Goal: Obtain resource: Obtain resource

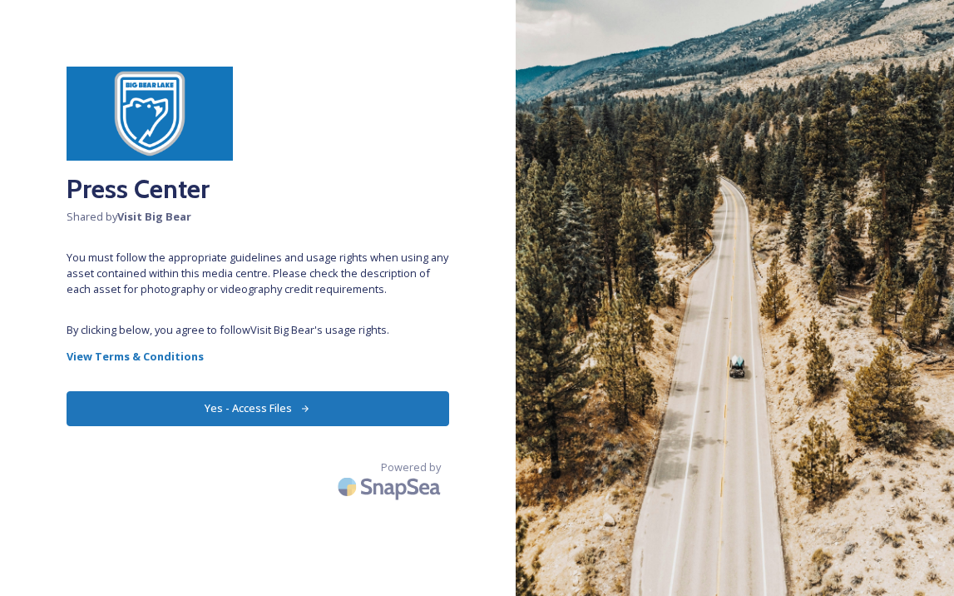
click at [323, 404] on button "Yes - Access Files" at bounding box center [258, 408] width 383 height 34
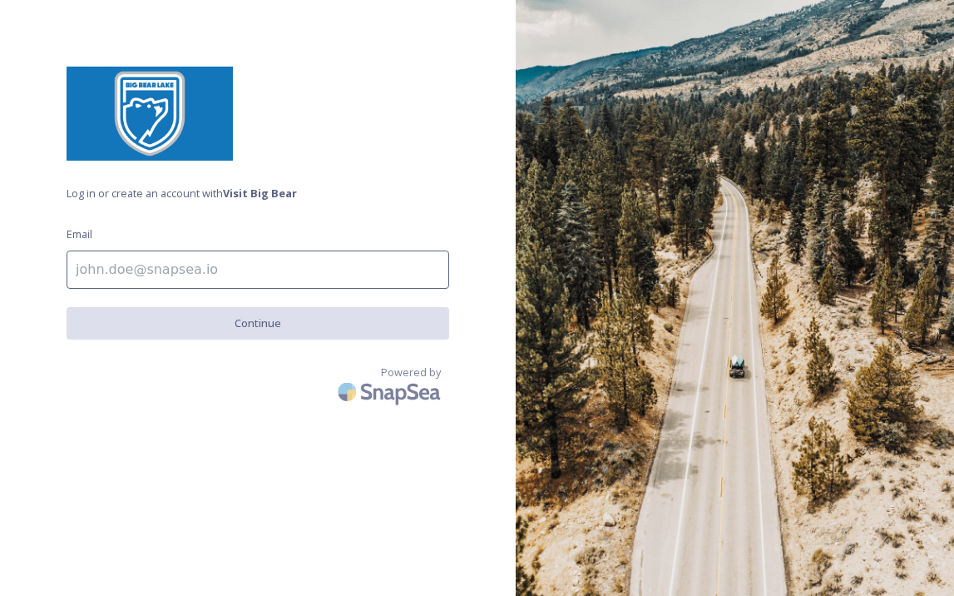
click at [299, 271] on input at bounding box center [258, 269] width 383 height 38
type input "[PERSON_NAME][EMAIL_ADDRESS][PERSON_NAME][DOMAIN_NAME]"
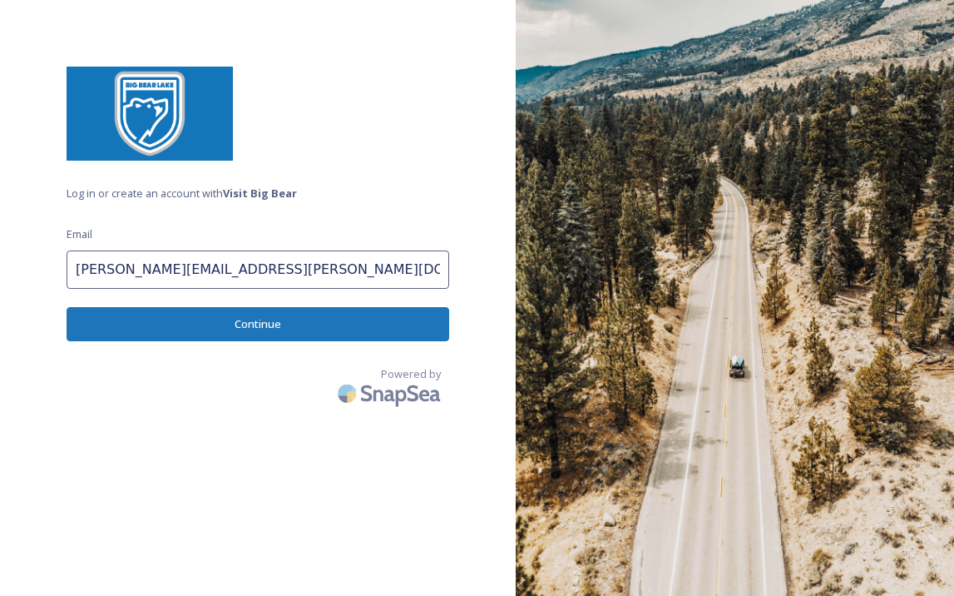
click at [285, 327] on button "Continue" at bounding box center [258, 324] width 383 height 34
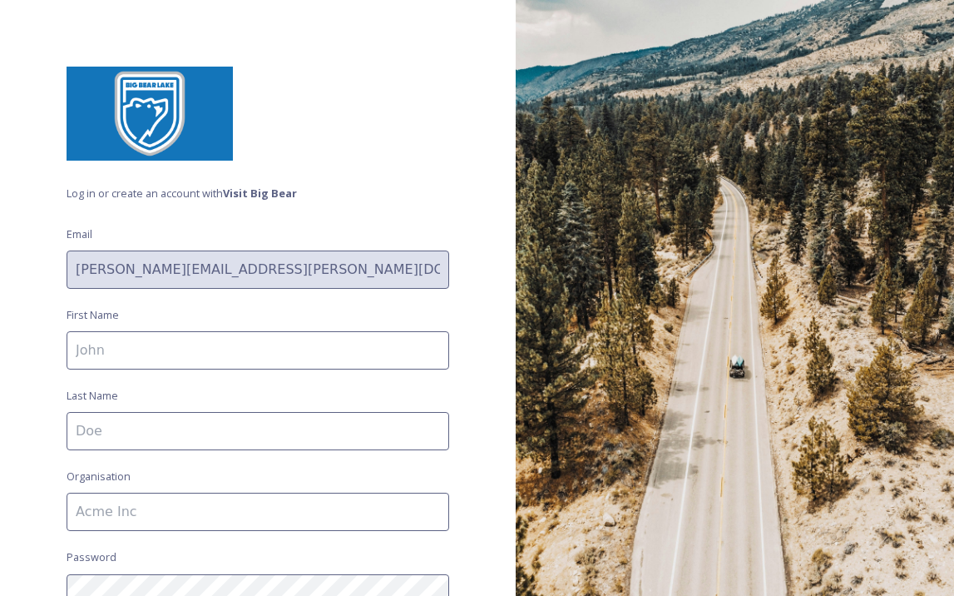
click at [284, 337] on input at bounding box center [258, 350] width 383 height 38
type input "[PERSON_NAME]"
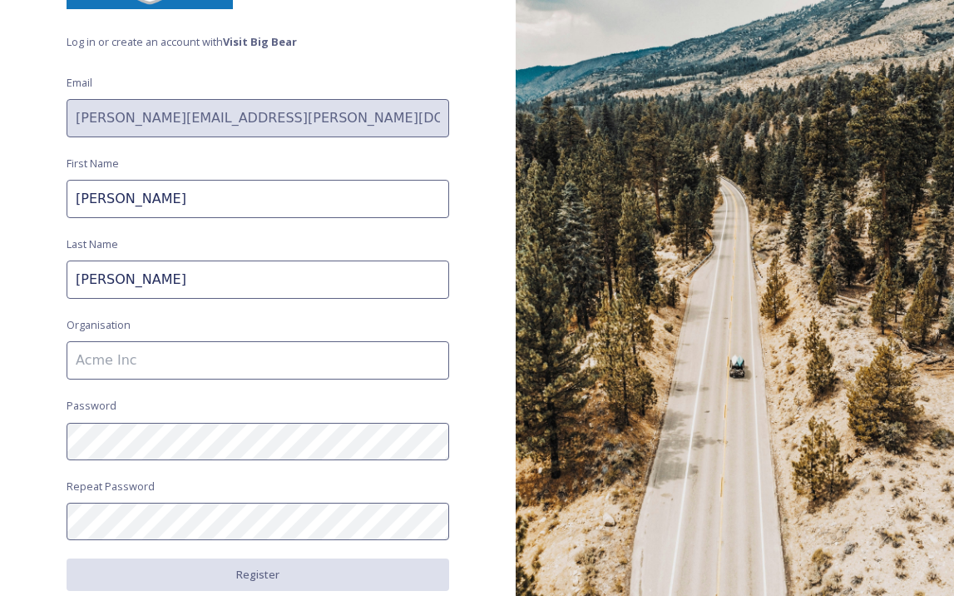
scroll to position [151, 0]
click at [255, 359] on input at bounding box center [258, 361] width 383 height 38
type input "Airbnb"
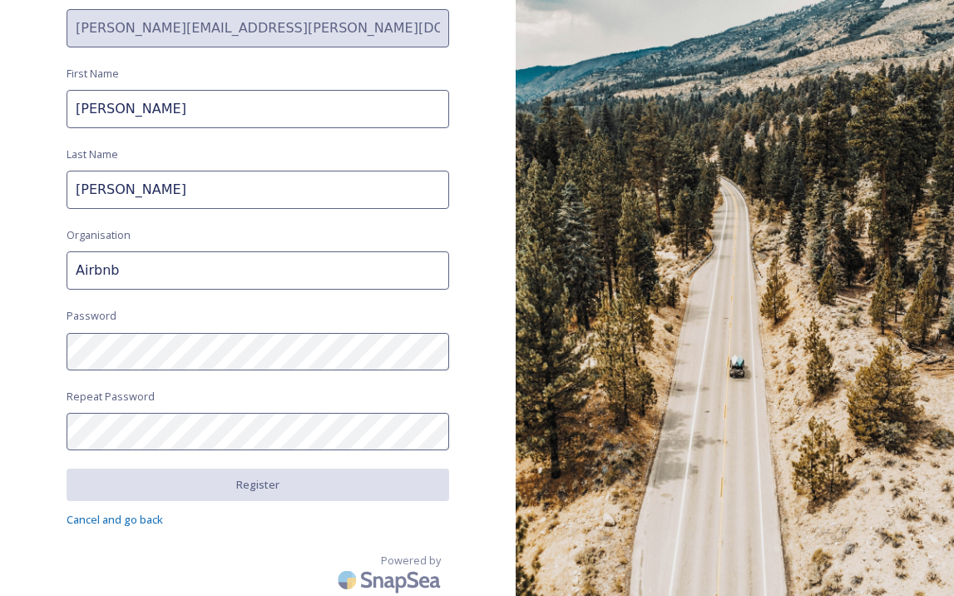
scroll to position [240, 0]
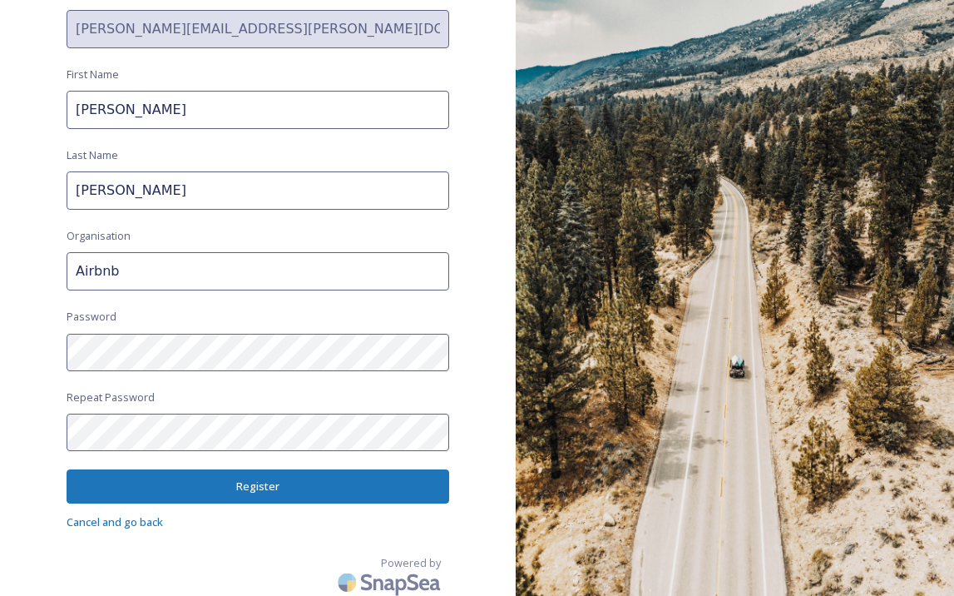
click at [169, 487] on button "Register" at bounding box center [258, 486] width 383 height 34
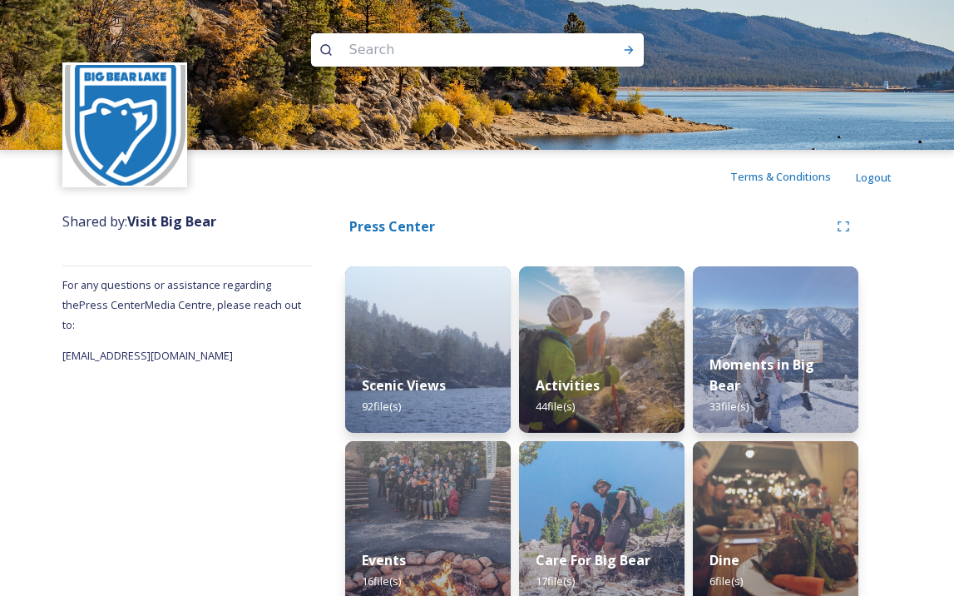
scroll to position [28, 0]
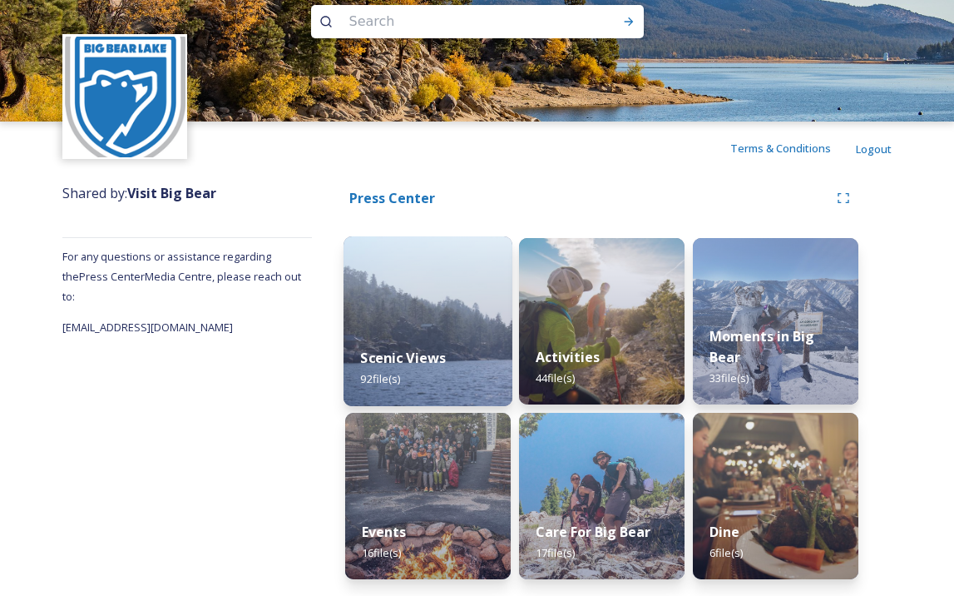
click at [441, 308] on img at bounding box center [428, 321] width 169 height 170
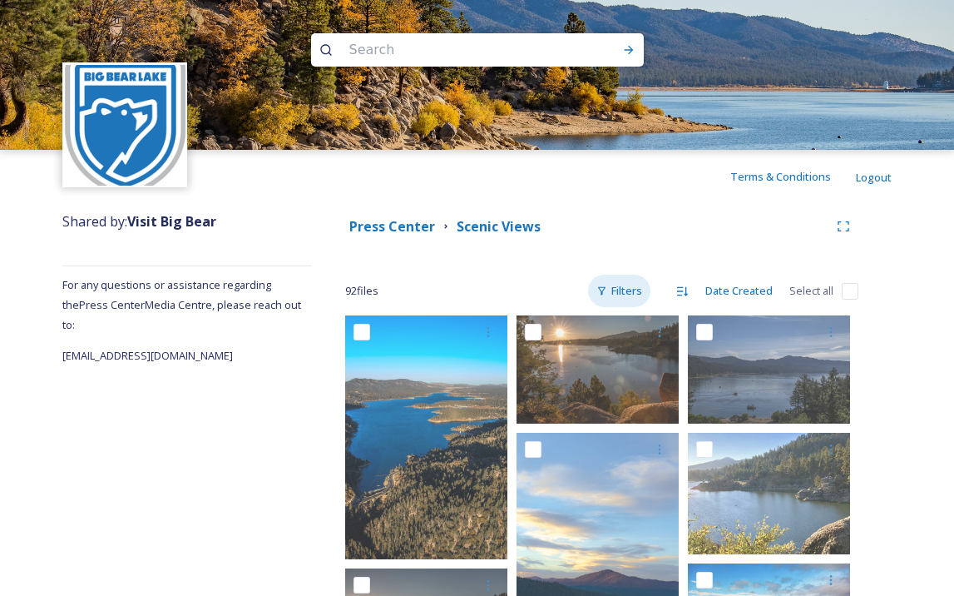
click at [624, 286] on div "Filters" at bounding box center [619, 290] width 62 height 32
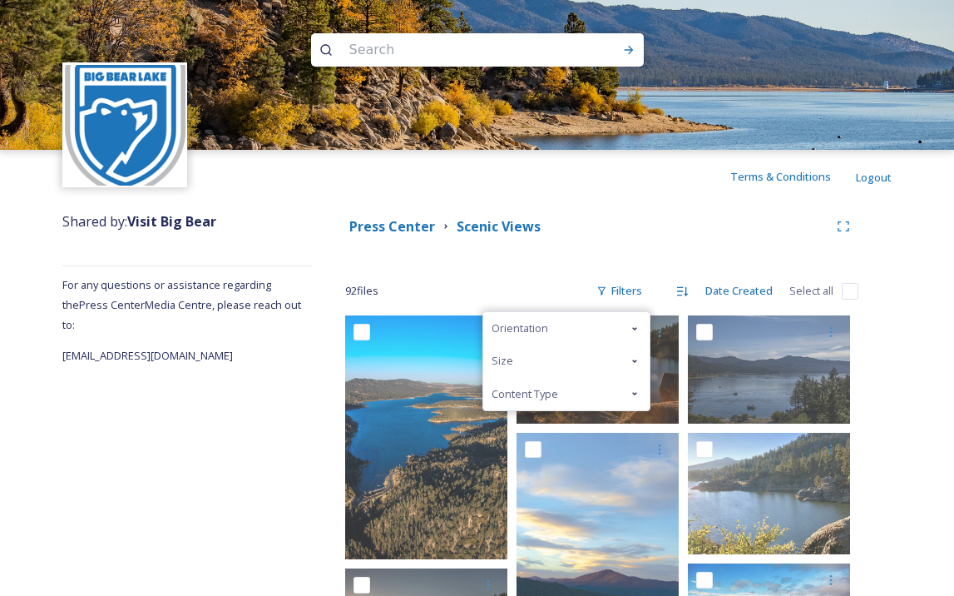
click at [637, 390] on icon at bounding box center [634, 393] width 13 height 13
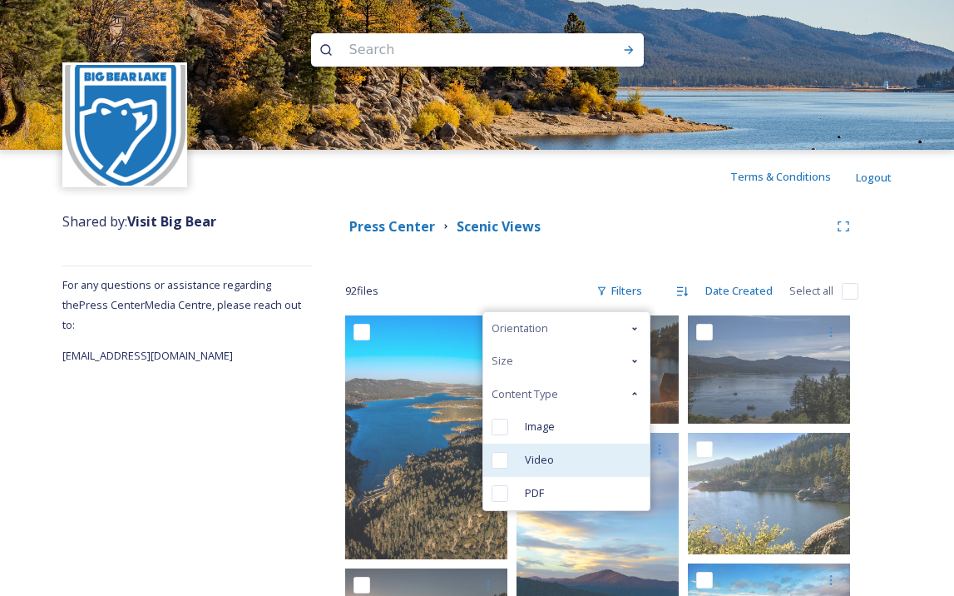
click at [546, 459] on span "Video" at bounding box center [539, 460] width 29 height 16
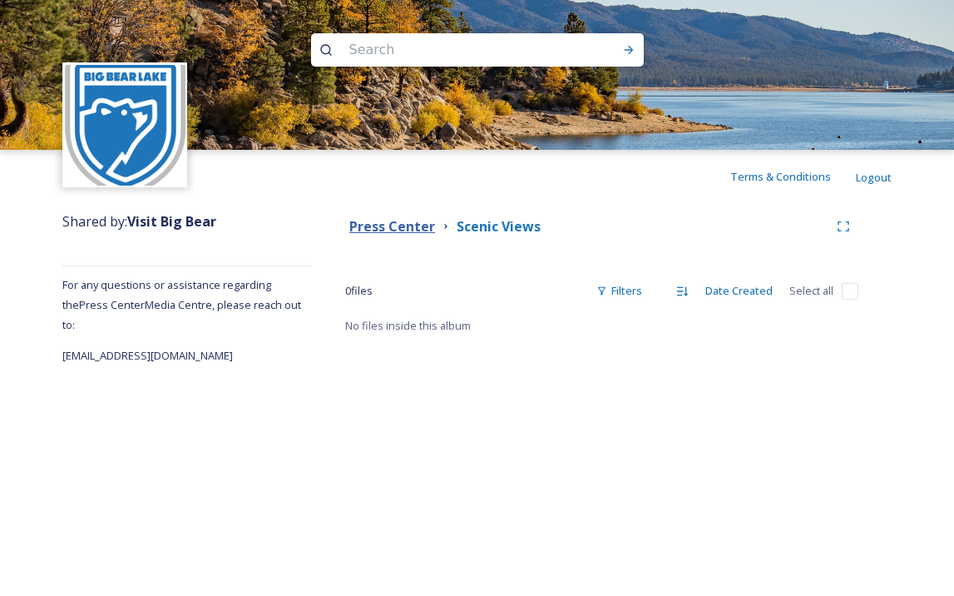
click at [387, 220] on strong "Press Center" at bounding box center [392, 226] width 86 height 18
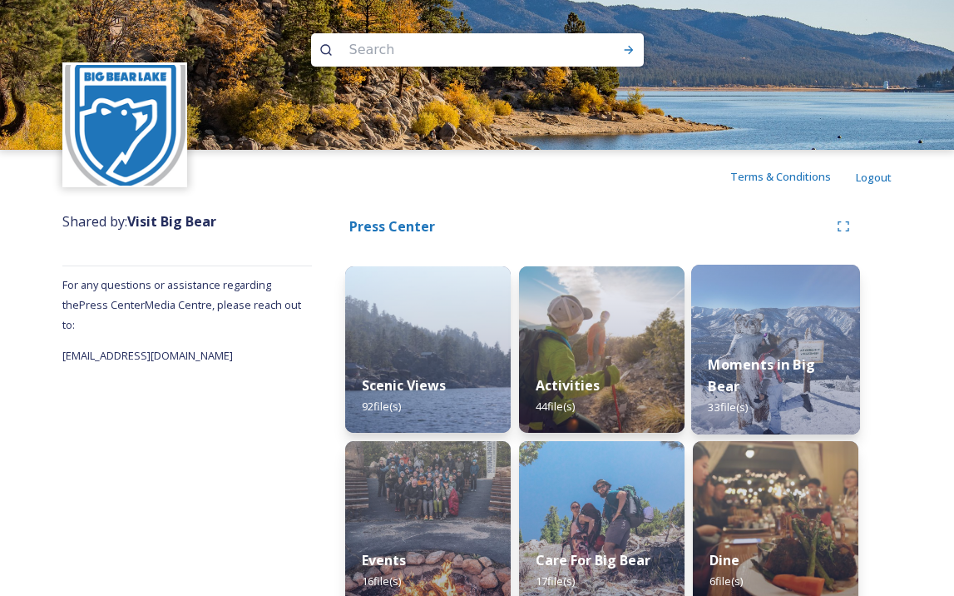
click at [766, 323] on img at bounding box center [775, 349] width 169 height 170
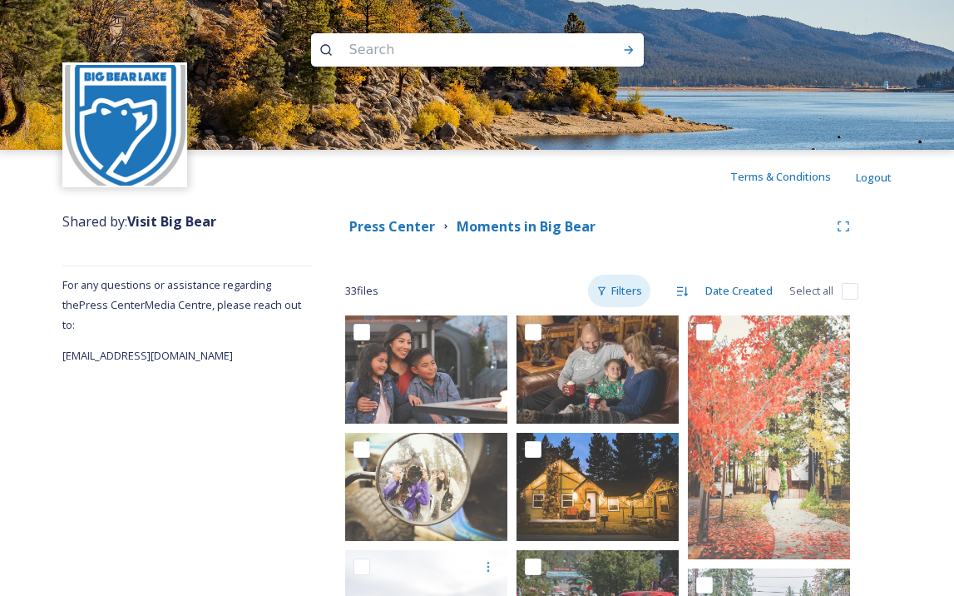
click at [635, 288] on div "Filters" at bounding box center [619, 290] width 62 height 32
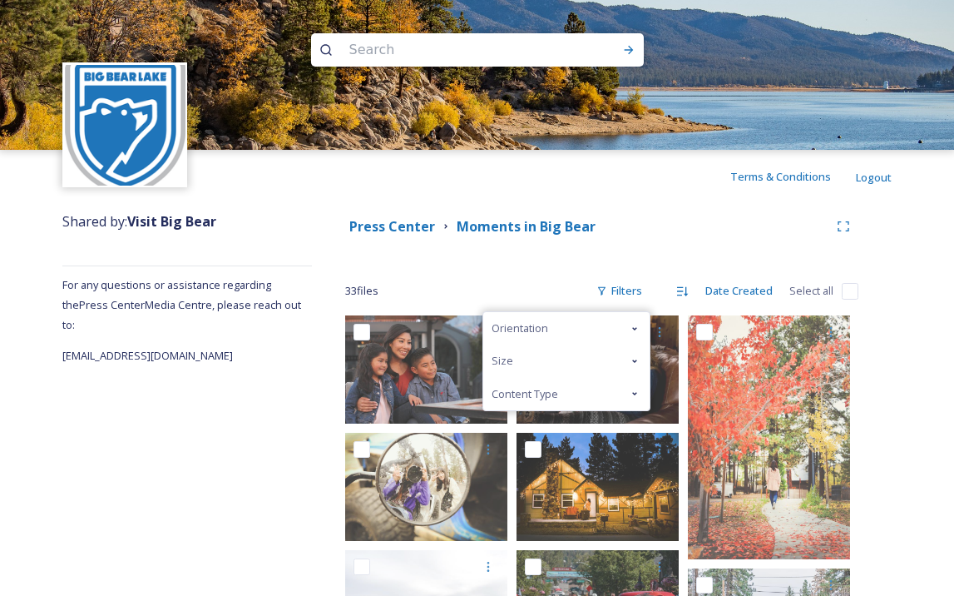
click at [568, 396] on div "Content Type" at bounding box center [566, 394] width 166 height 32
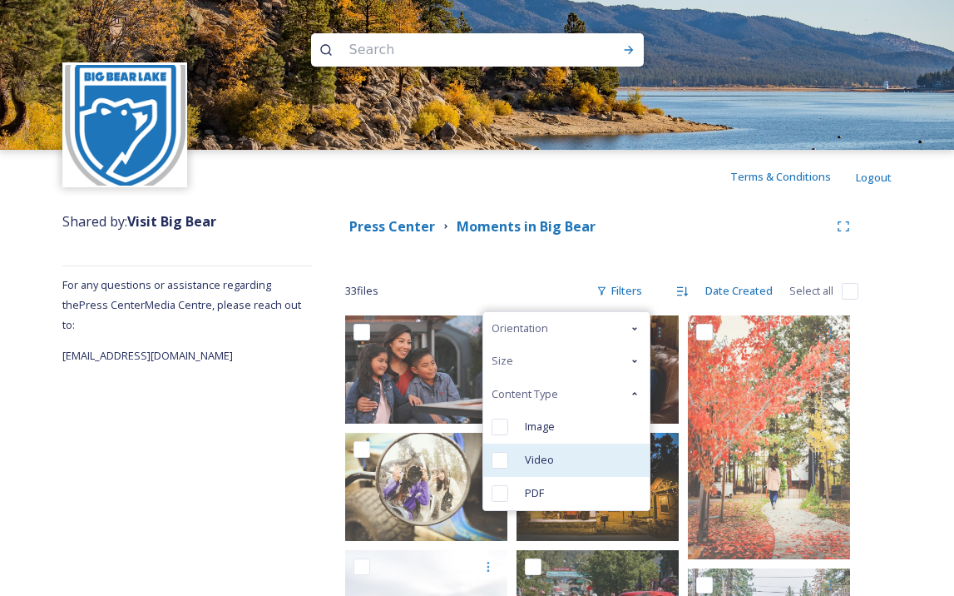
click at [556, 455] on div "Video" at bounding box center [566, 459] width 166 height 33
